Goal: Task Accomplishment & Management: Use online tool/utility

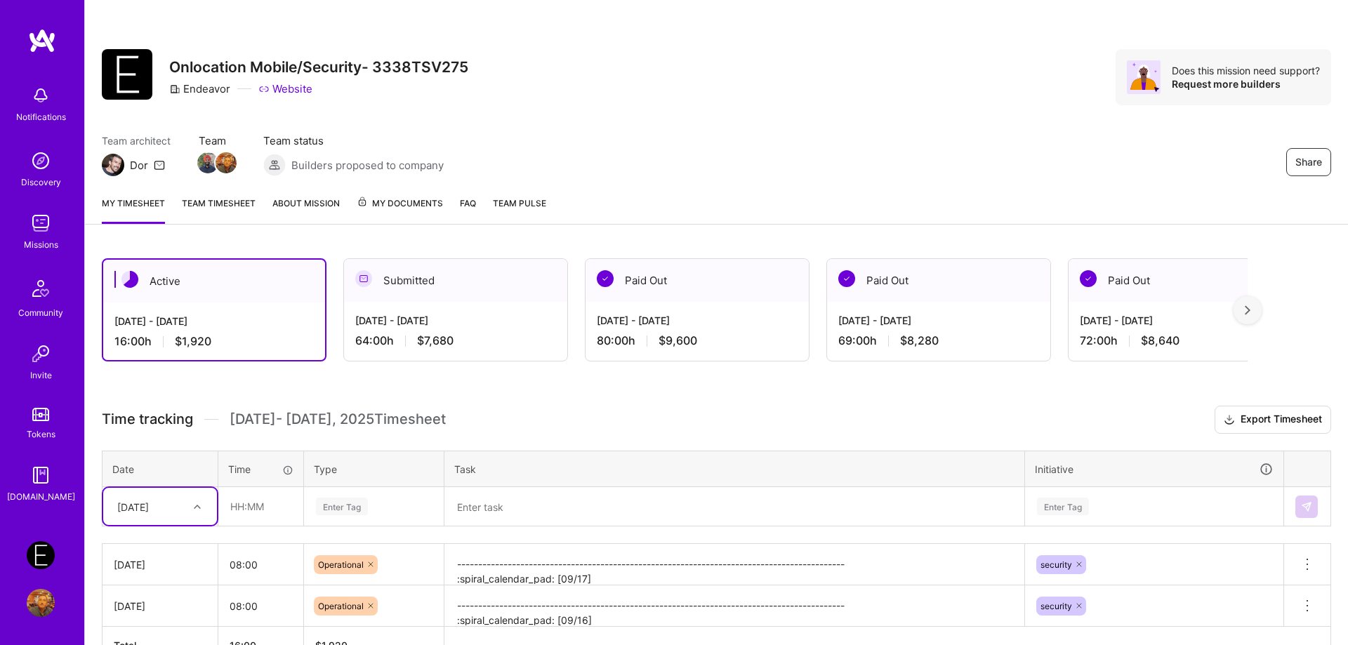
scroll to position [88, 0]
click at [244, 503] on input "text" at bounding box center [261, 506] width 84 height 37
type input "08:00"
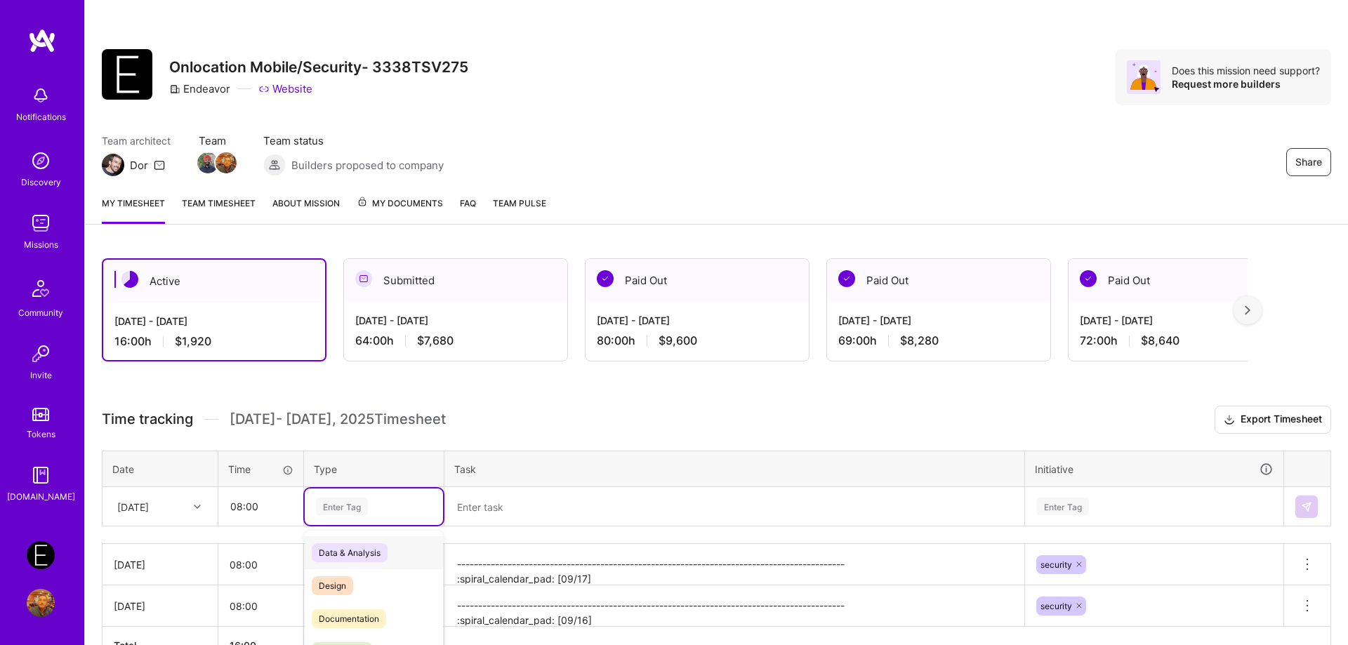
scroll to position [88, 0]
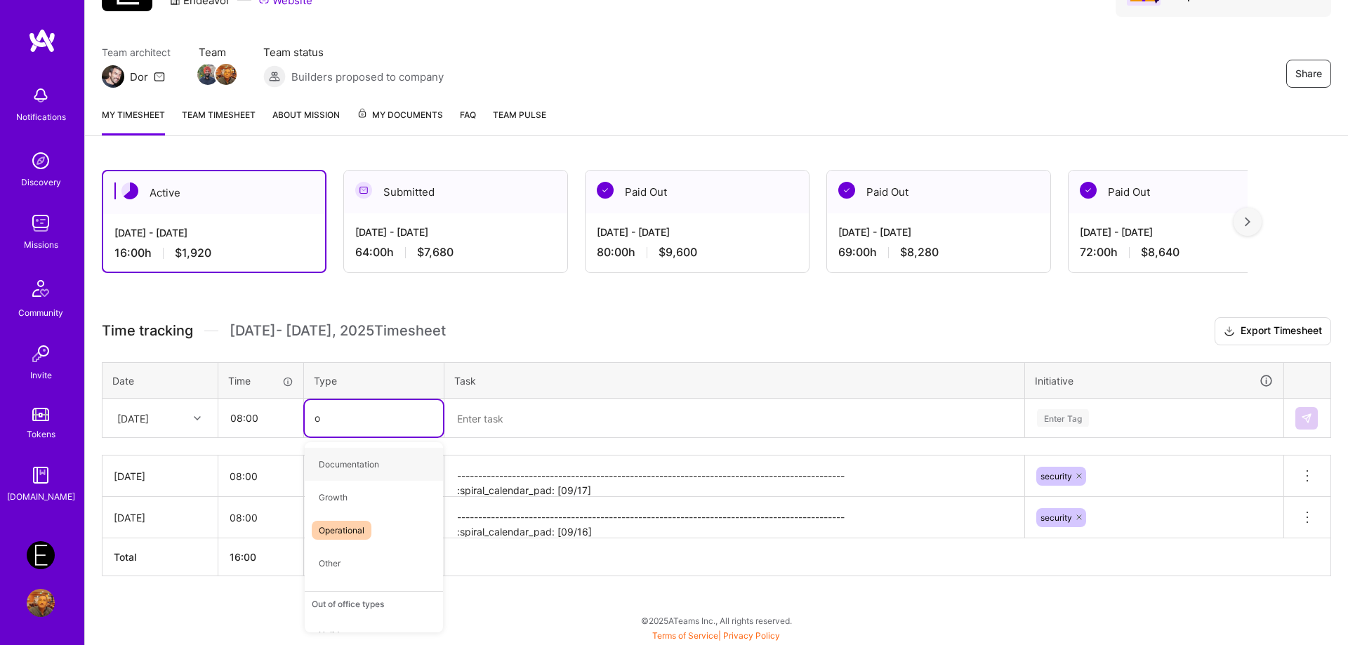
type input "op"
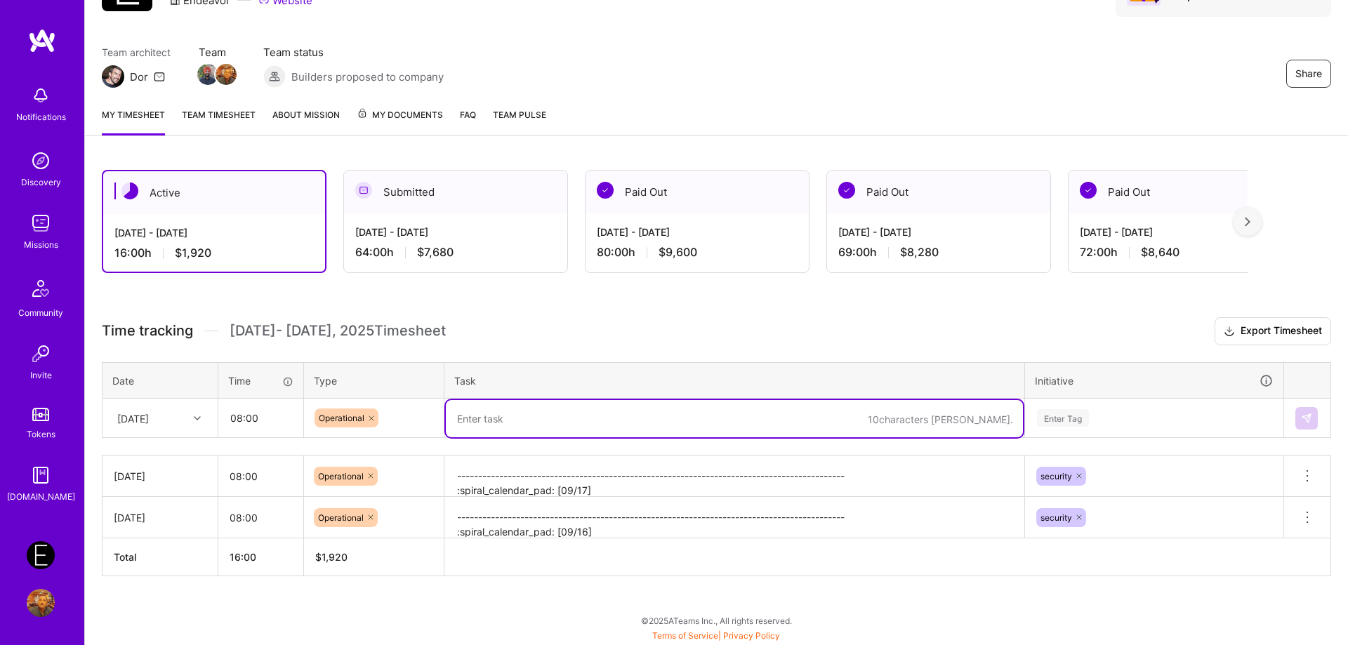
paste textarea "-------------------------------------------------------------------------------…"
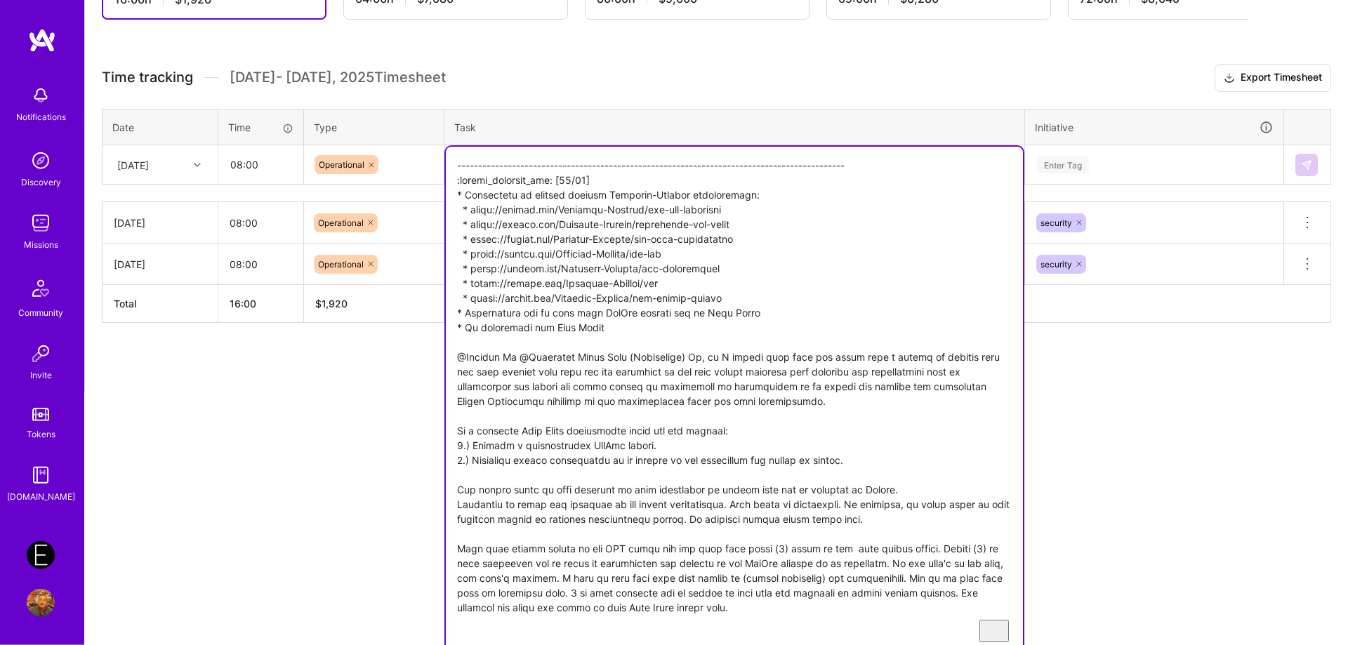
type textarea "-------------------------------------------------------------------------------…"
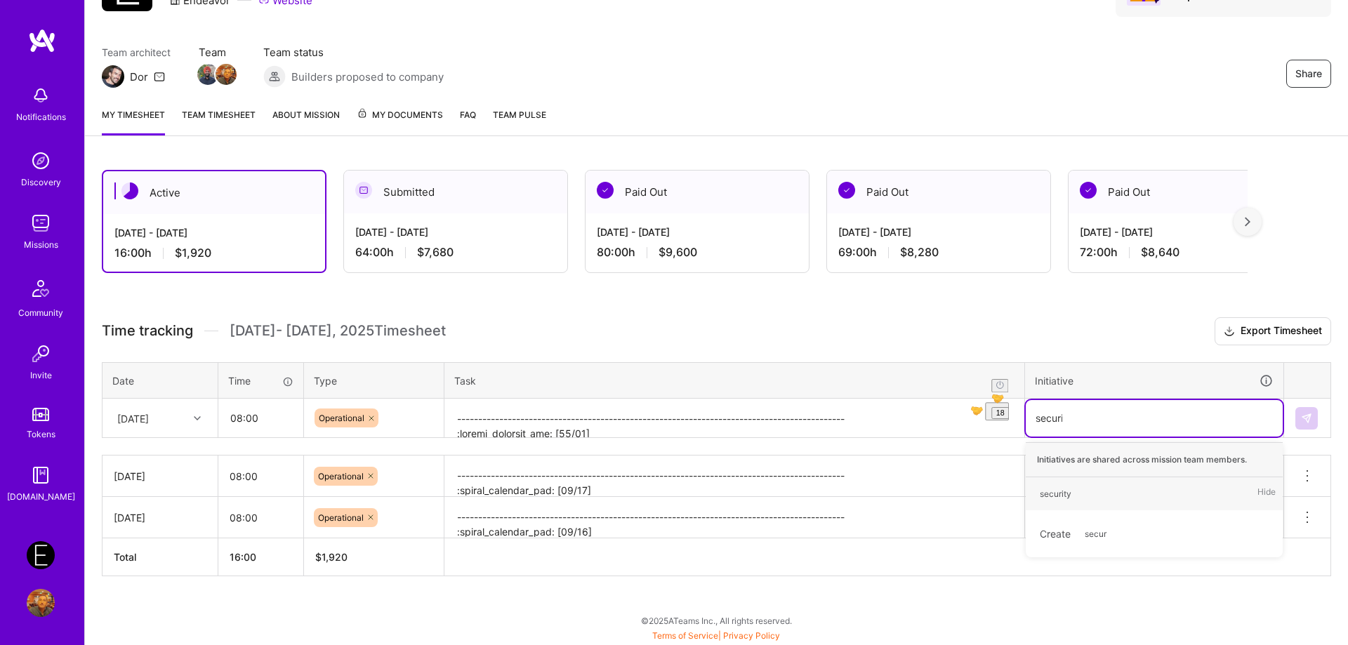
type input "security"
